Goal: Transaction & Acquisition: Book appointment/travel/reservation

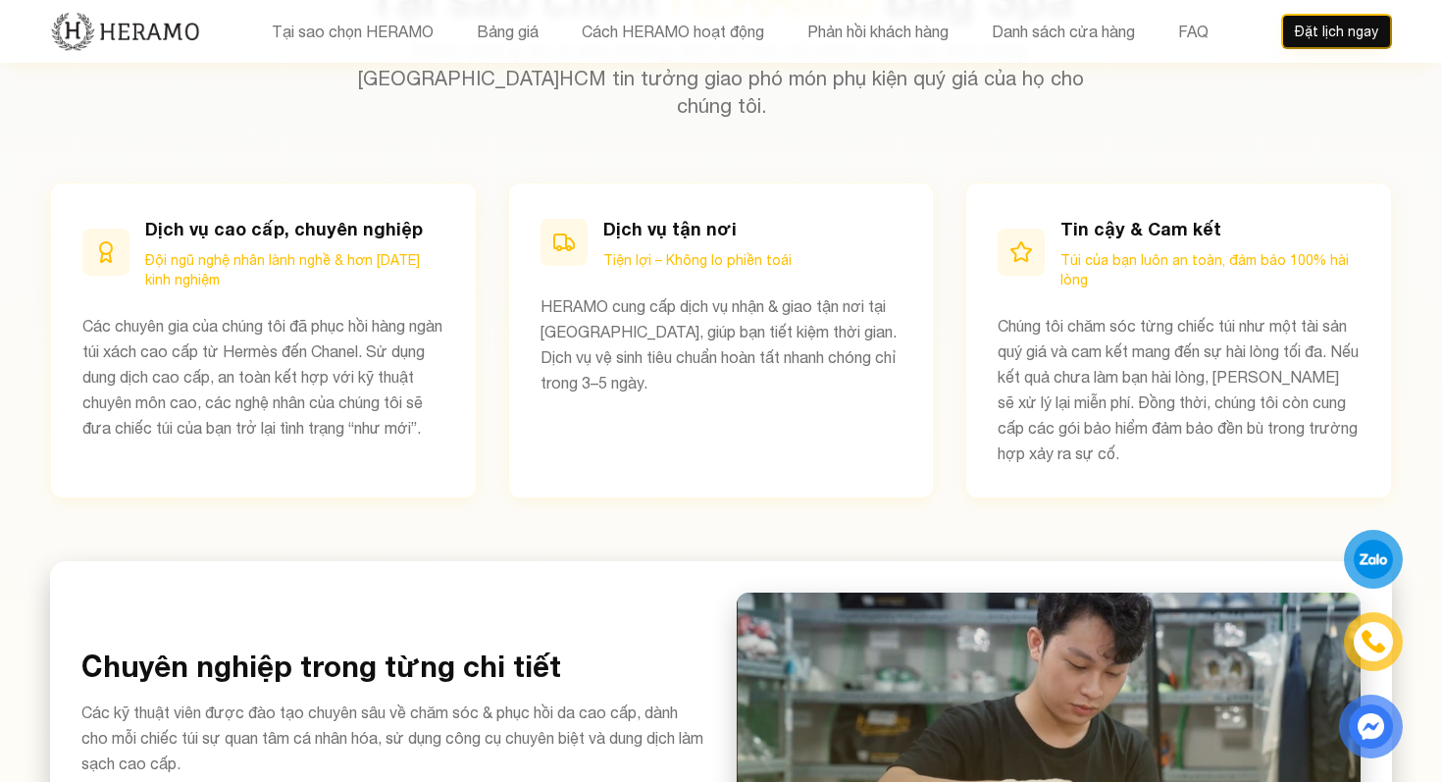
scroll to position [1040, 0]
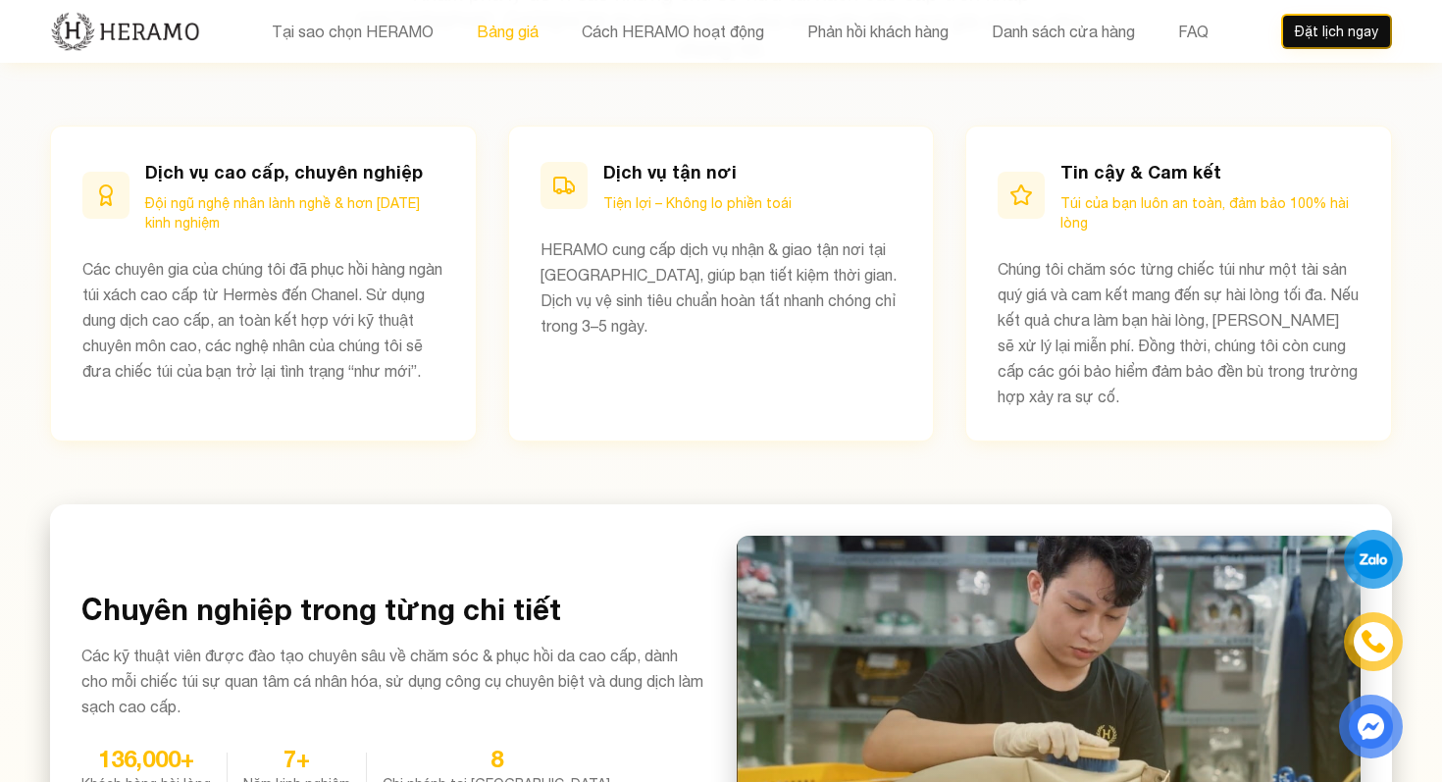
click at [533, 23] on button "Bảng giá" at bounding box center [508, 31] width 74 height 25
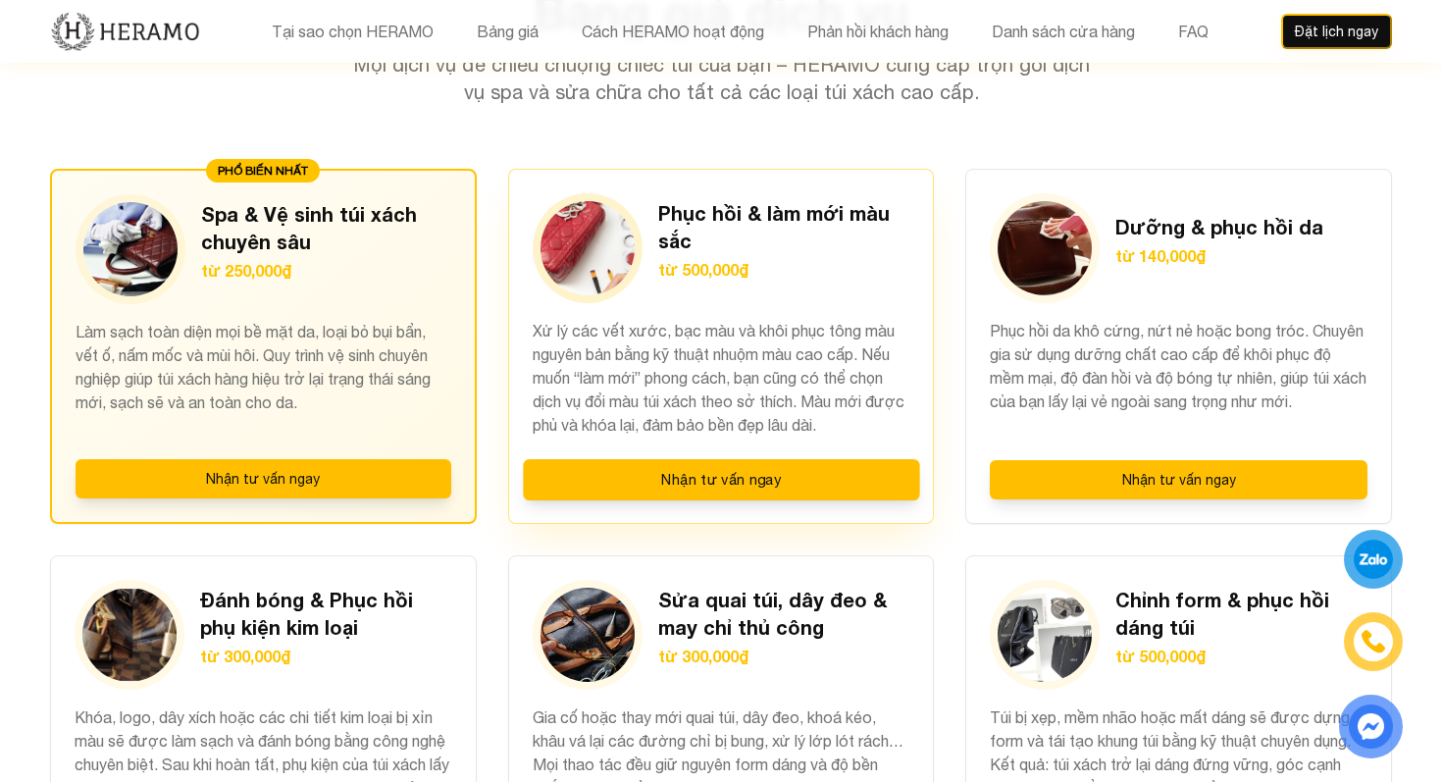
scroll to position [2158, 0]
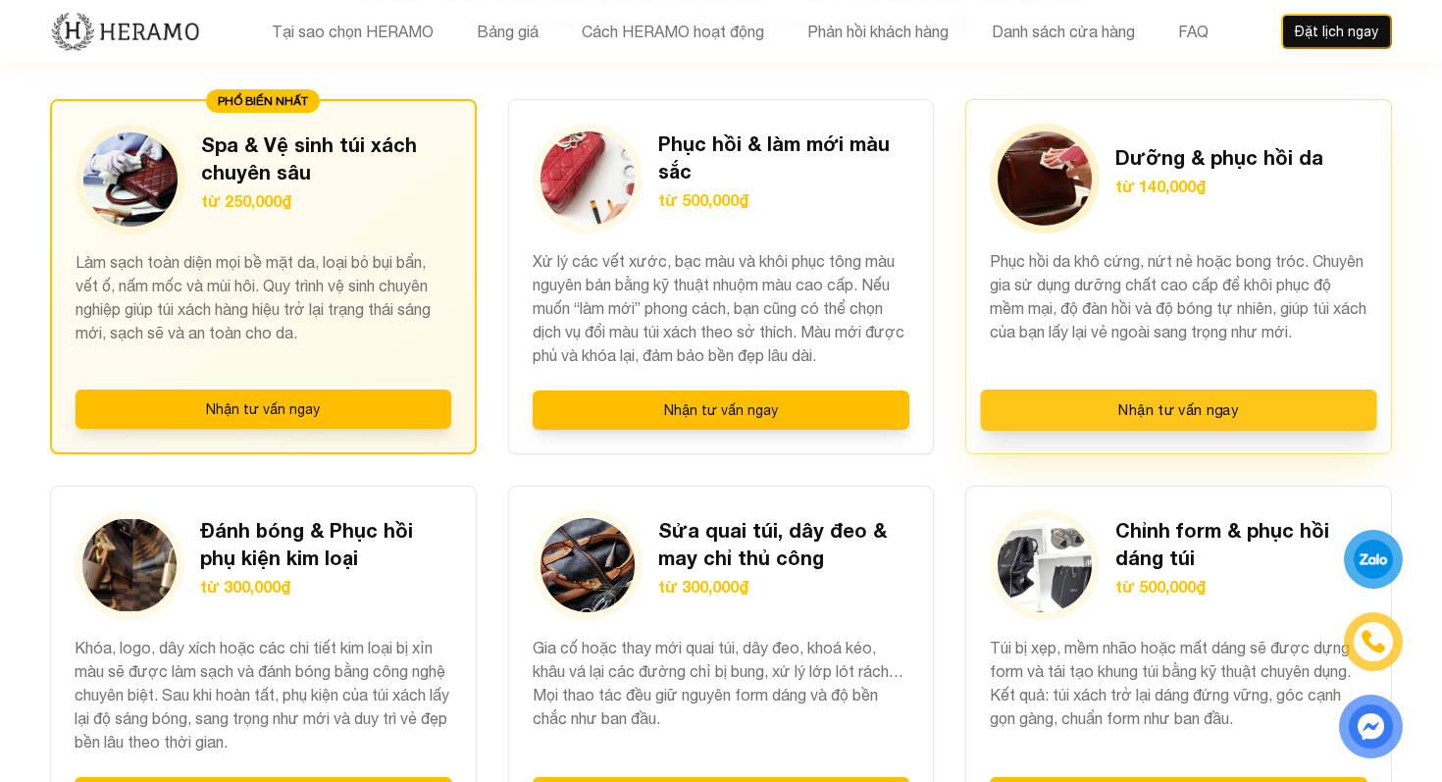
click at [1053, 389] on button "Nhận tư vấn ngay" at bounding box center [1179, 409] width 396 height 41
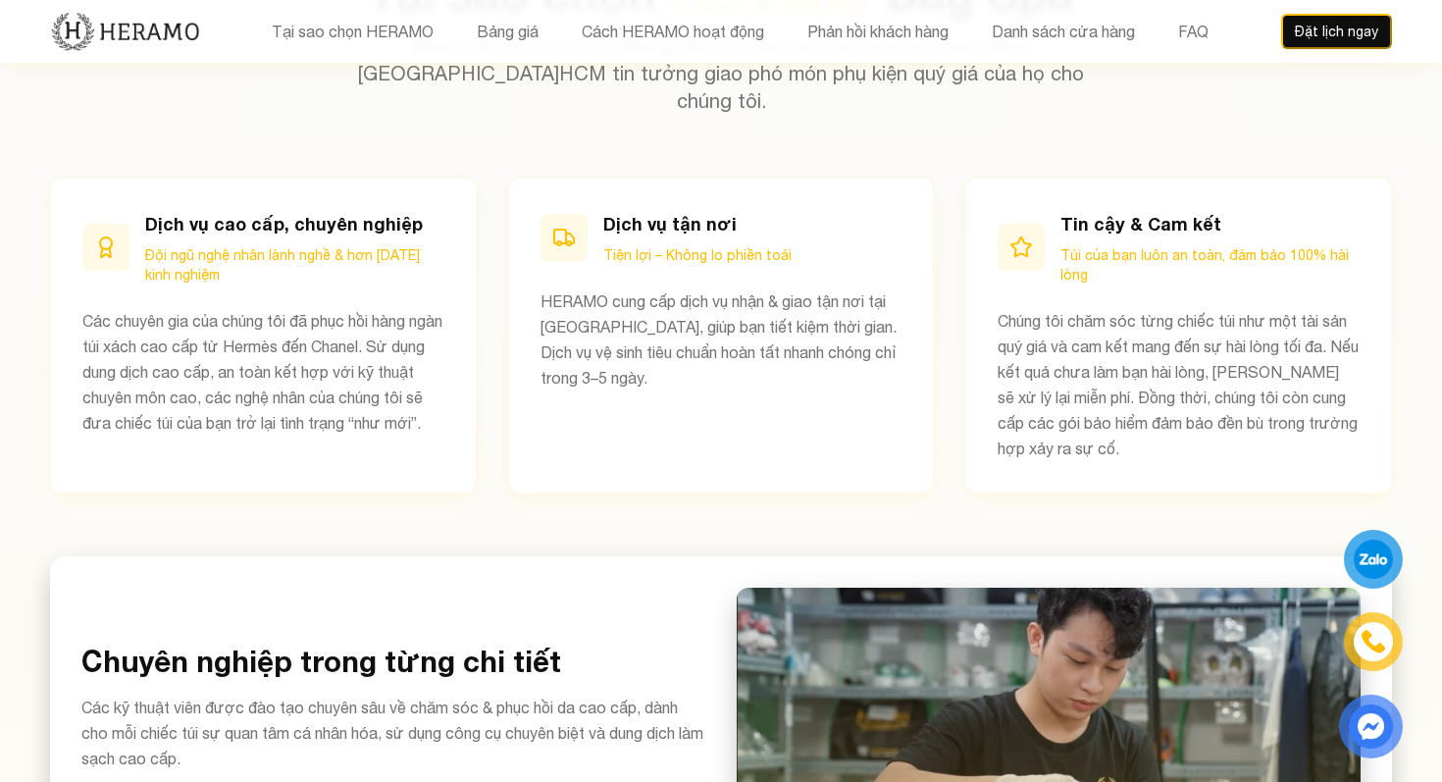
scroll to position [949, 0]
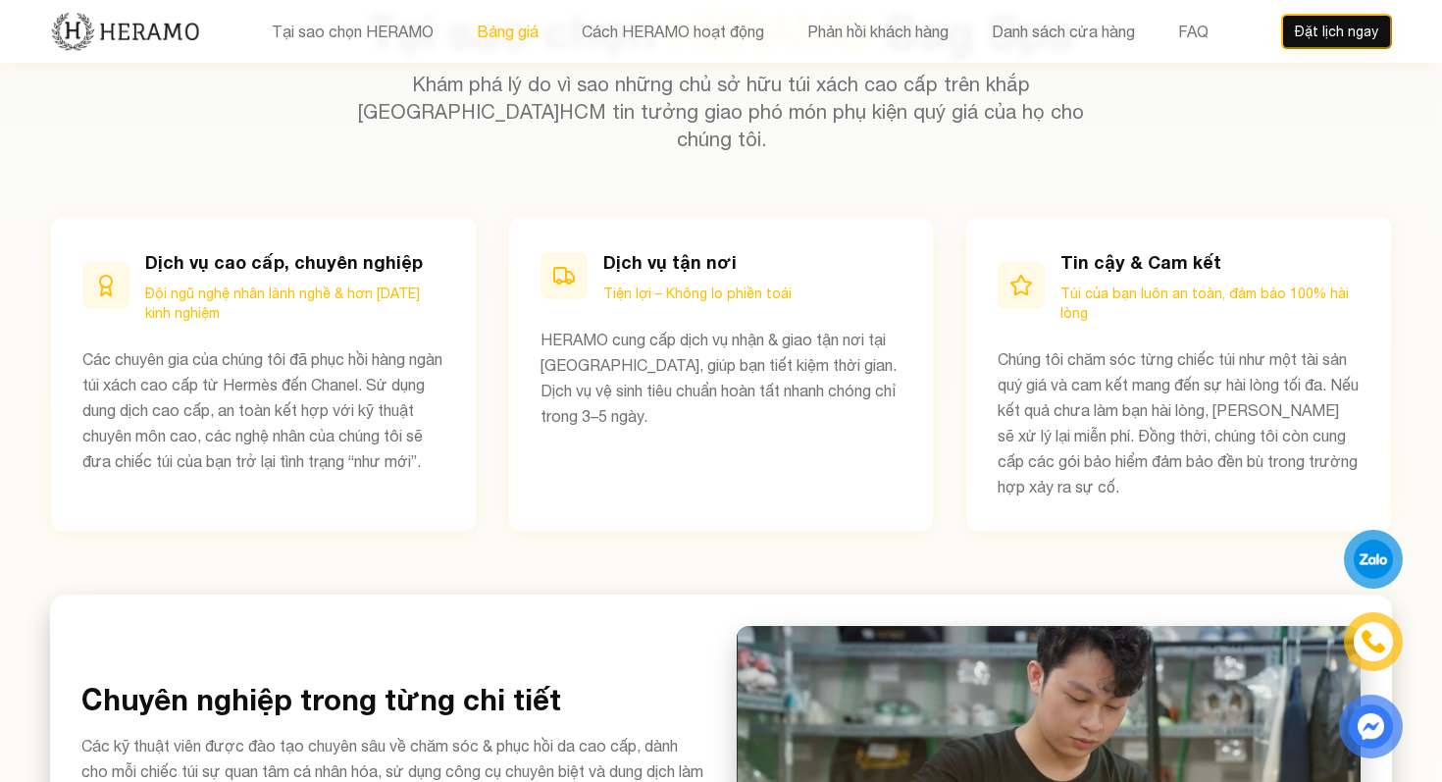
click at [505, 31] on button "Bảng giá" at bounding box center [508, 31] width 74 height 25
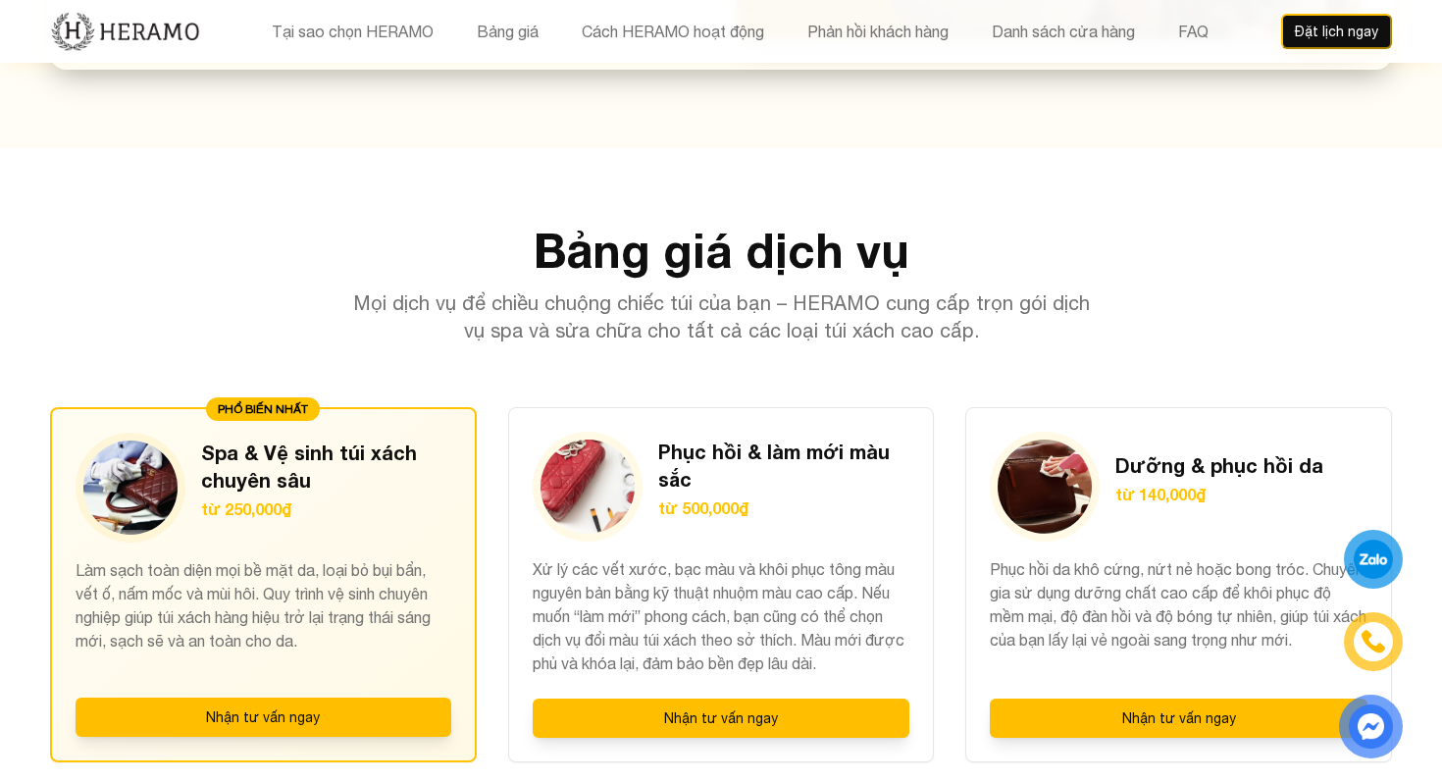
scroll to position [1853, 0]
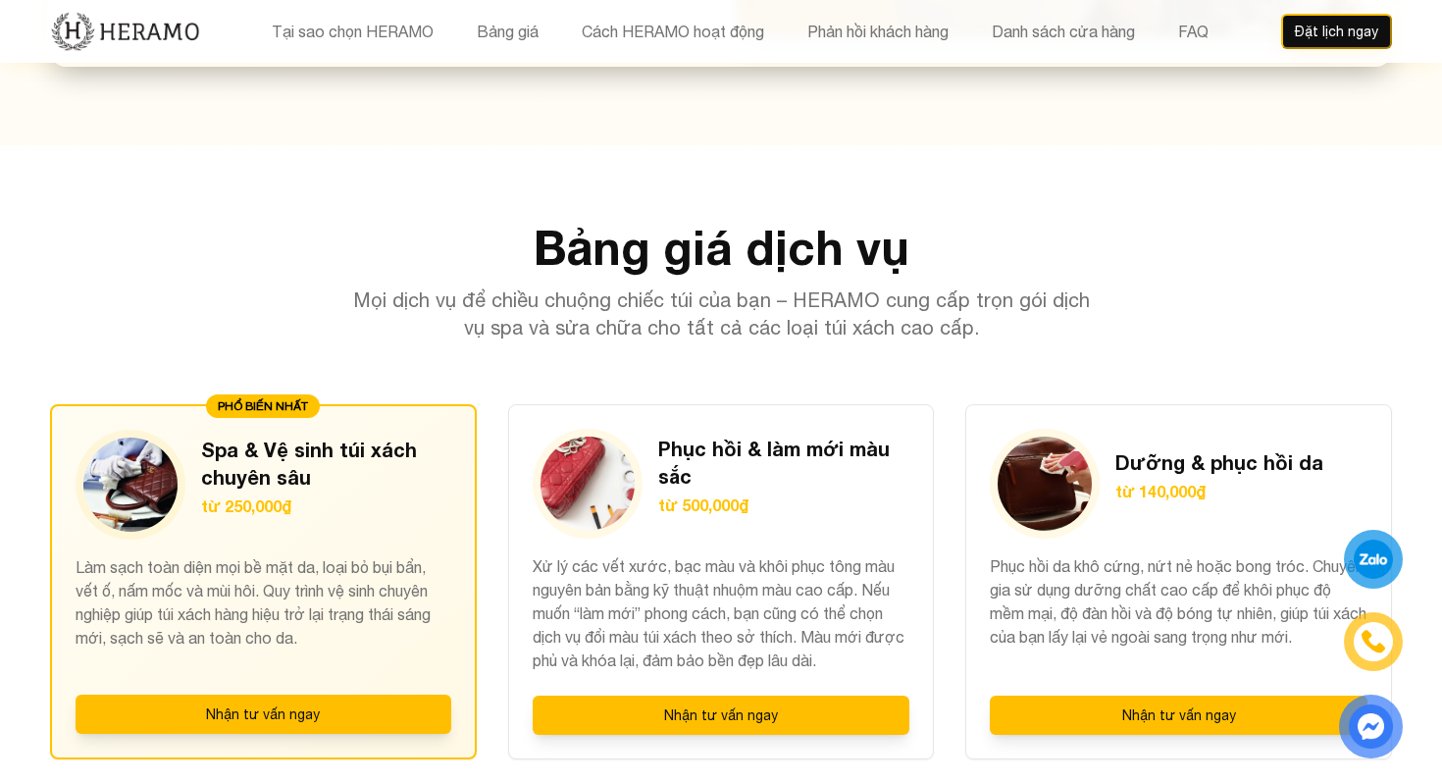
click at [146, 40] on img at bounding box center [125, 31] width 150 height 41
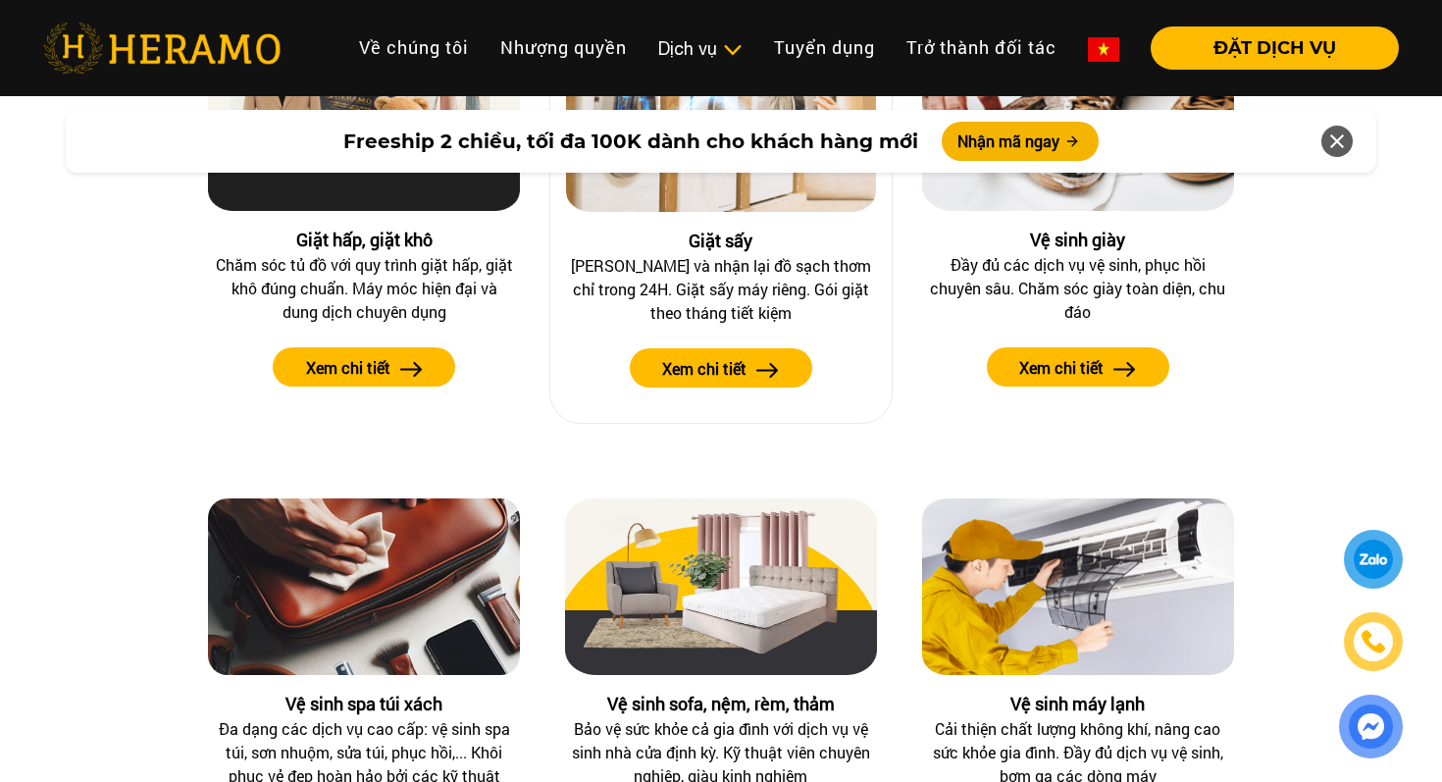
scroll to position [2153, 0]
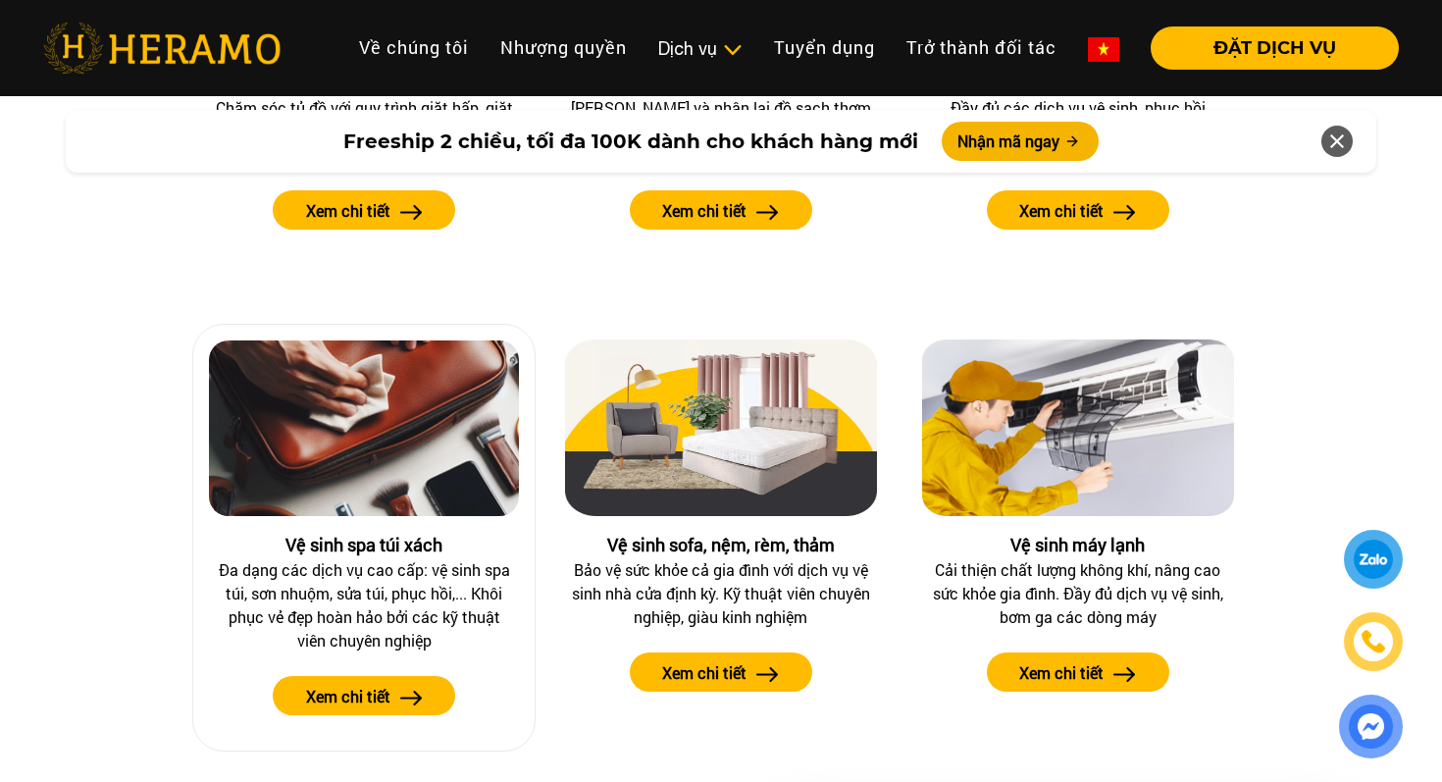
click at [406, 471] on img at bounding box center [364, 428] width 310 height 176
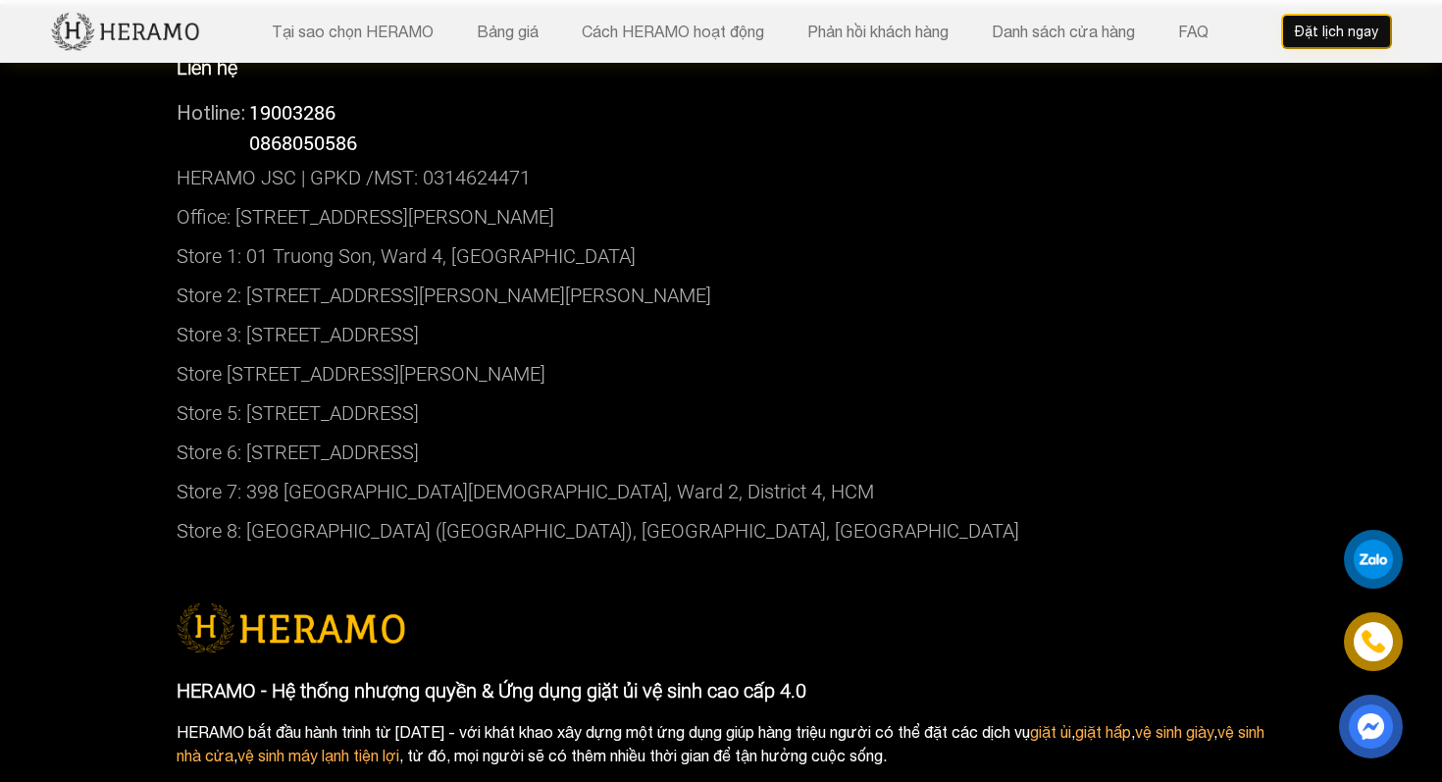
scroll to position [11705, 0]
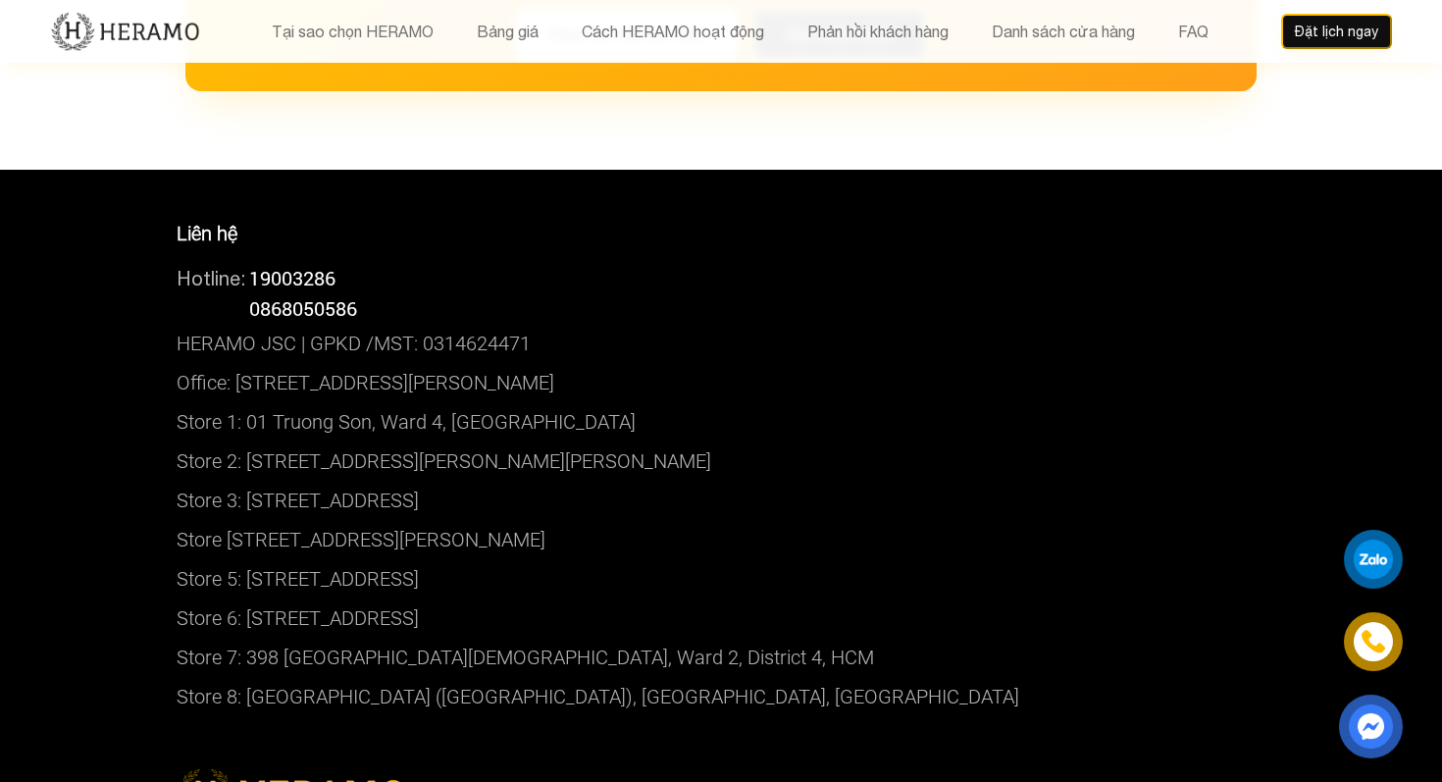
click at [688, 441] on p "Store 2: [STREET_ADDRESS][PERSON_NAME][PERSON_NAME]" at bounding box center [721, 460] width 1089 height 39
click at [588, 481] on p "Store 3: [STREET_ADDRESS]" at bounding box center [721, 500] width 1089 height 39
